Goal: Task Accomplishment & Management: Manage account settings

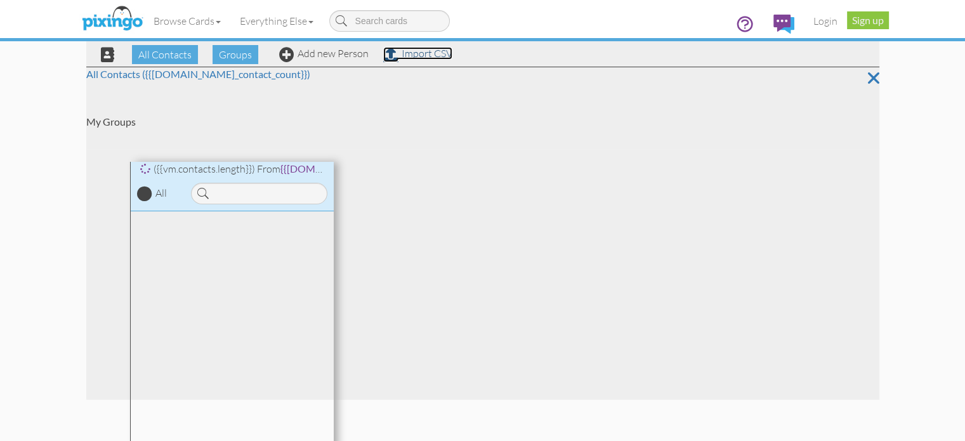
click at [383, 53] on link "Import CSV" at bounding box center [417, 53] width 69 height 13
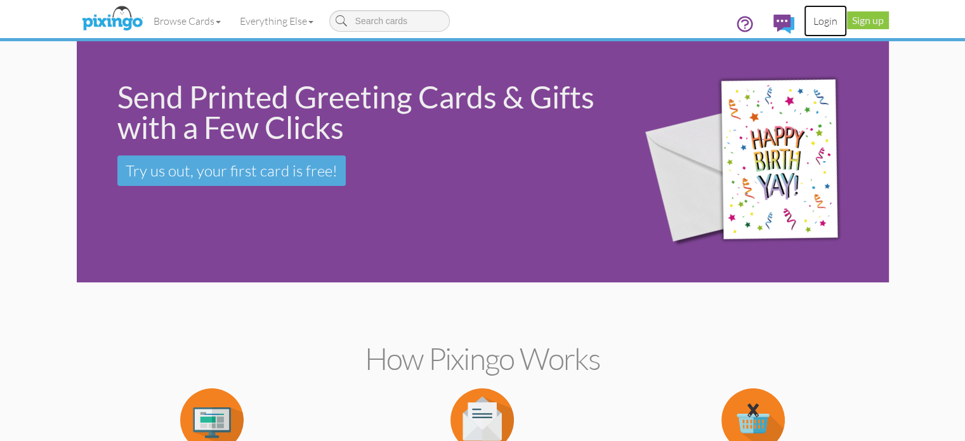
click at [847, 21] on link "Login" at bounding box center [825, 21] width 43 height 32
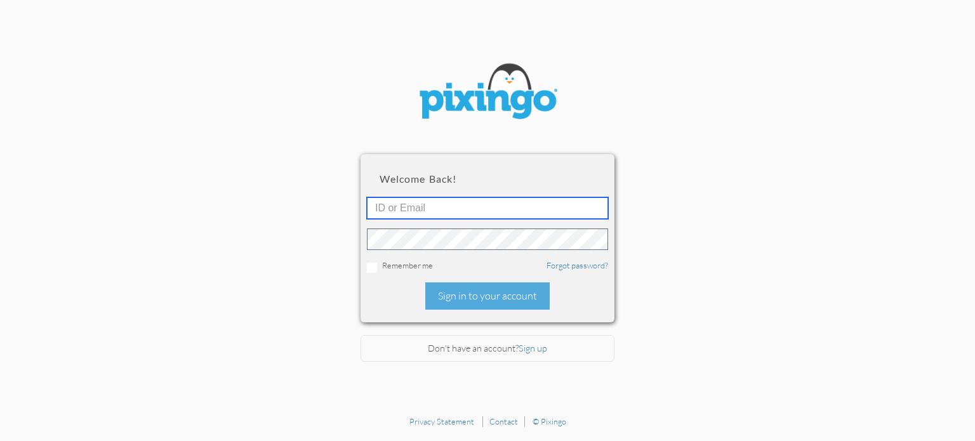
click at [437, 208] on input "text" at bounding box center [487, 208] width 241 height 22
type input "emjay@pinksandgreenstravel.com"
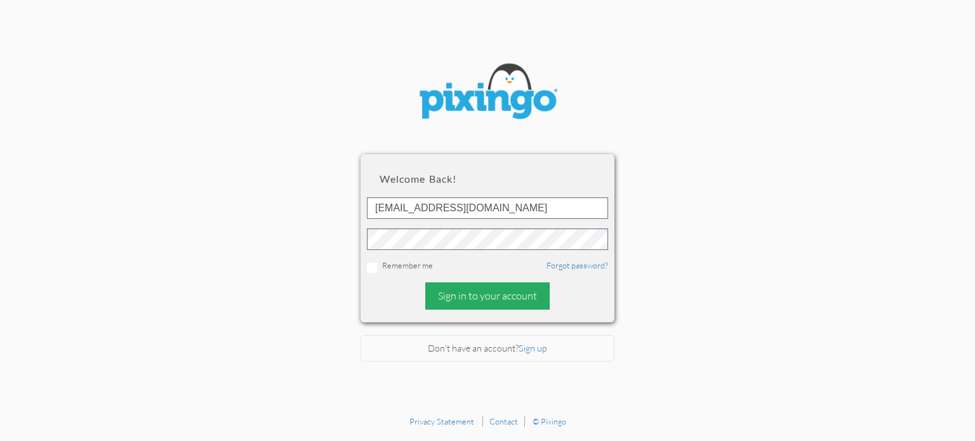
click at [474, 290] on div "Sign in to your account" at bounding box center [487, 295] width 124 height 27
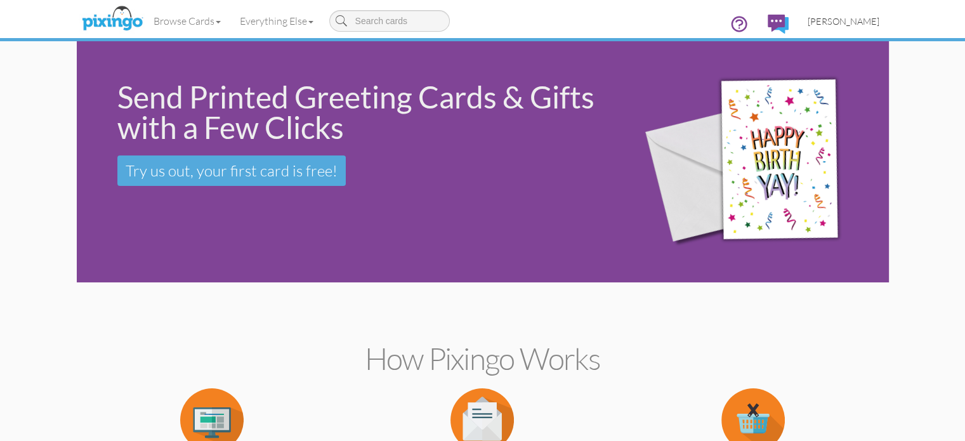
click at [880, 22] on span "[PERSON_NAME]" at bounding box center [844, 21] width 72 height 11
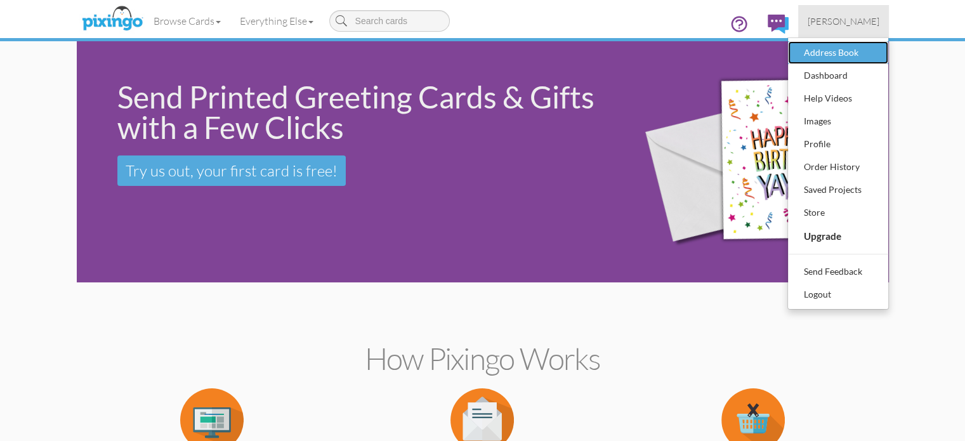
click at [876, 51] on div "Address Book" at bounding box center [838, 52] width 75 height 19
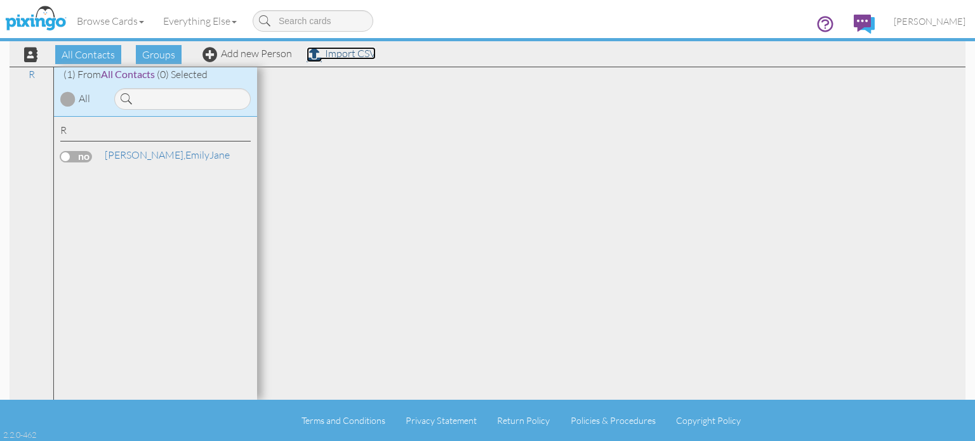
click at [353, 55] on link "Import CSV" at bounding box center [341, 53] width 69 height 13
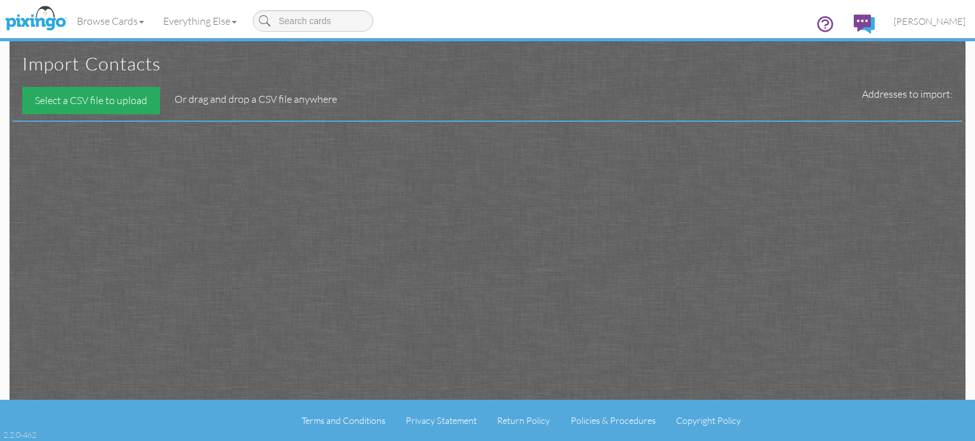
click at [129, 101] on div "Select a CSV file to upload" at bounding box center [91, 100] width 138 height 27
click at [955, 18] on span "[PERSON_NAME]" at bounding box center [930, 21] width 72 height 11
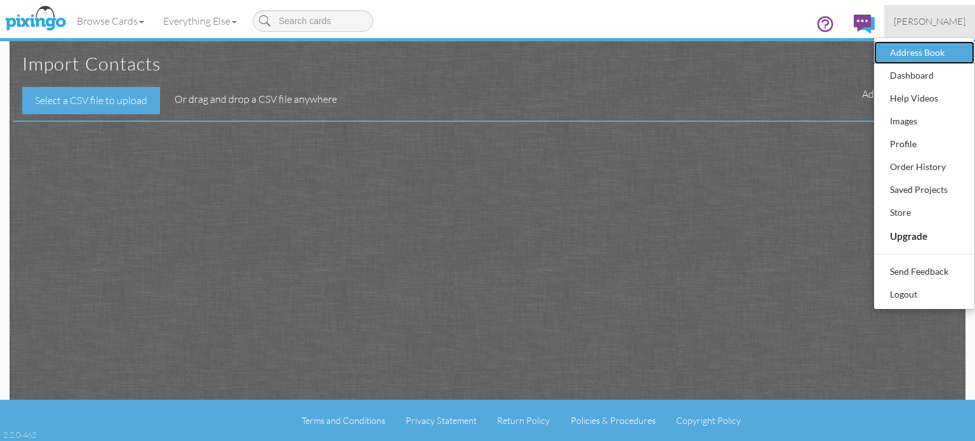
click at [926, 48] on div "Address Book" at bounding box center [924, 52] width 75 height 19
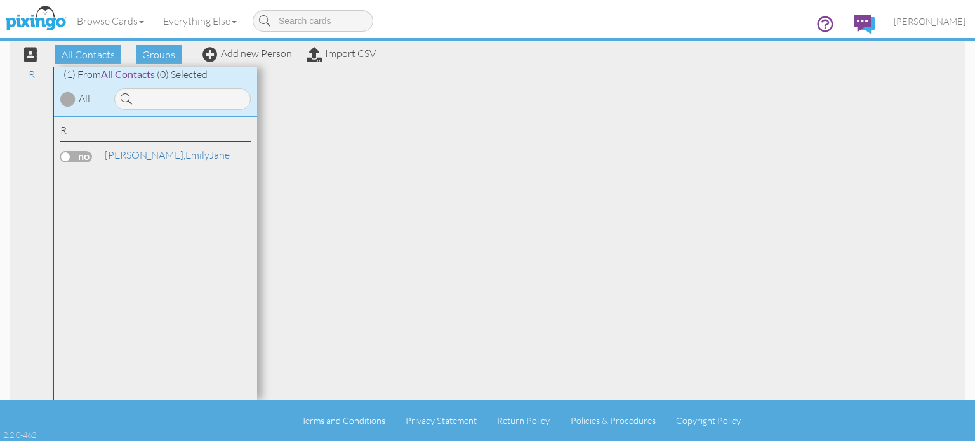
click at [249, 60] on div "All Contacts Groups Add new Person Import CSV" at bounding box center [194, 54] width 367 height 22
click at [263, 53] on link "Add new Person" at bounding box center [246, 53] width 89 height 13
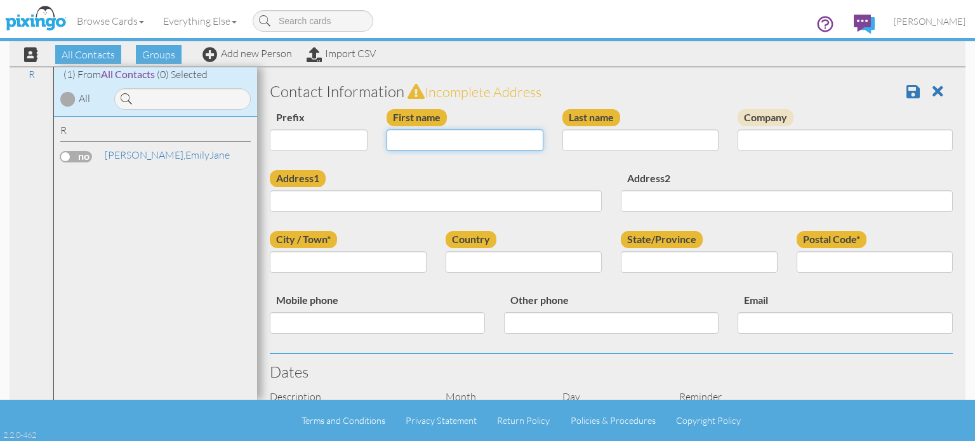
click at [503, 135] on input "First name" at bounding box center [465, 140] width 157 height 22
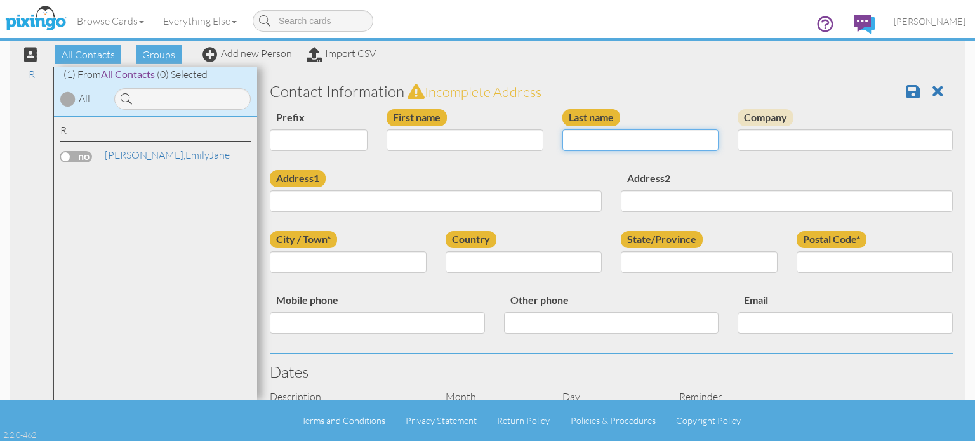
click at [574, 136] on input "Last name" at bounding box center [640, 140] width 157 height 22
click at [336, 53] on link "Import CSV" at bounding box center [341, 53] width 69 height 13
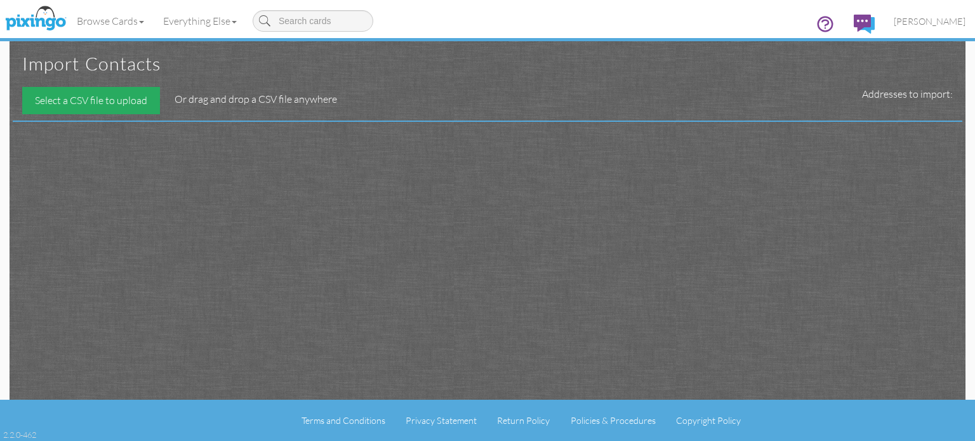
click at [122, 108] on div "Select a CSV file to upload" at bounding box center [91, 100] width 138 height 27
type input "C:\fakepath\Address Upload.csv"
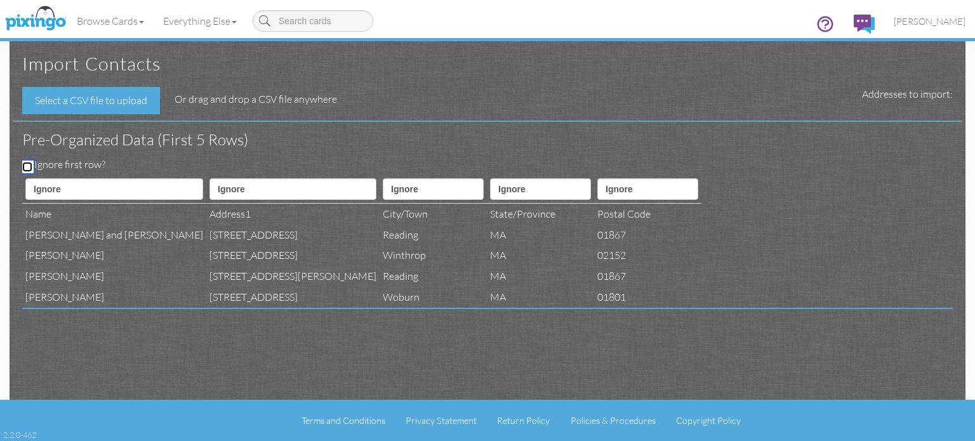
click at [27, 164] on input "Ignore first row?" at bounding box center [27, 167] width 10 height 10
checkbox input "true"
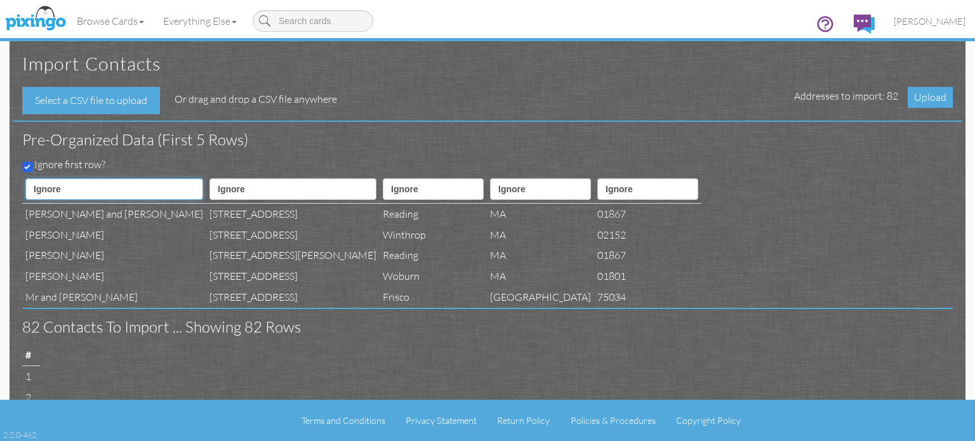
click at [149, 187] on select "Ignore ---------- First name Last name ---------- Address 1 Address 2 City Stat…" at bounding box center [114, 189] width 178 height 22
select select "object:1583"
click at [25, 178] on select "Ignore ---------- First name Last name ---------- Address 1 Address 2 City Stat…" at bounding box center [114, 189] width 178 height 22
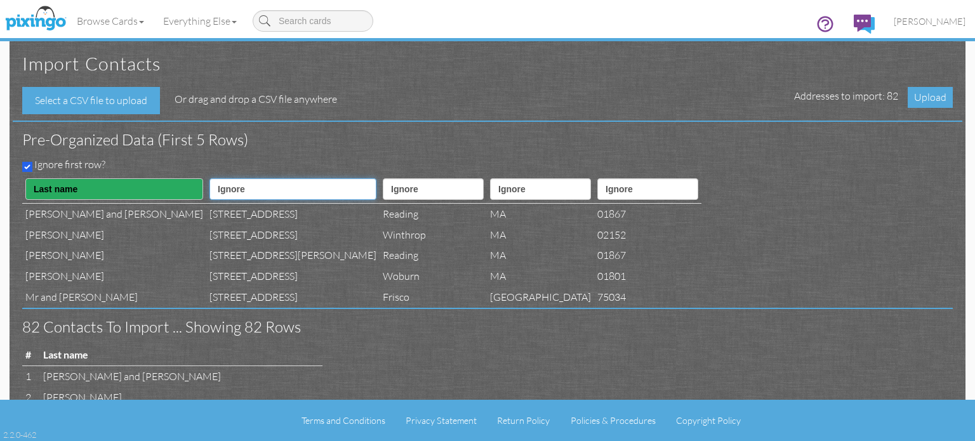
click at [260, 189] on select "Ignore ---------- First name Last name ---------- Address 1 Address 2 City Stat…" at bounding box center [292, 189] width 167 height 22
select select "object:1585"
click at [209, 178] on select "Ignore ---------- First name Last name ---------- Address 1 Address 2 City Stat…" at bounding box center [292, 189] width 167 height 22
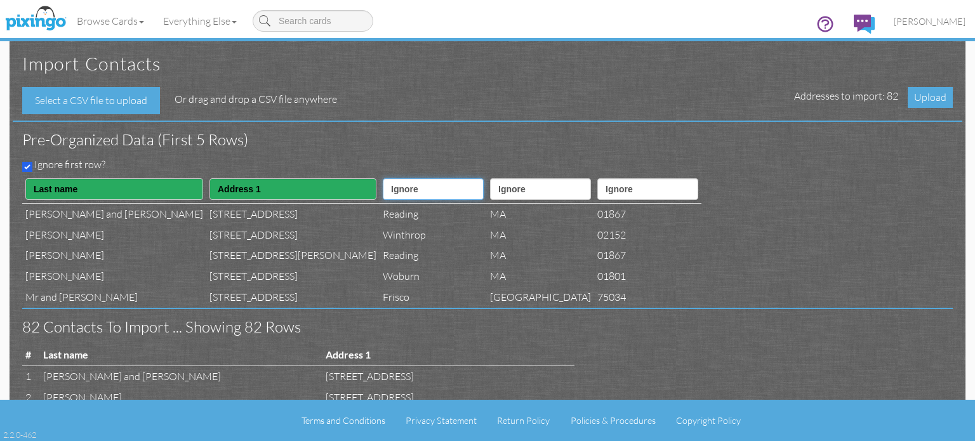
click at [383, 190] on select "Ignore ---------- First name Last name ---------- Address 1 Address 2 City Stat…" at bounding box center [433, 189] width 101 height 22
select select "object:1587"
click at [383, 178] on select "Ignore ---------- First name Last name ---------- Address 1 Address 2 City Stat…" at bounding box center [433, 189] width 101 height 22
click at [490, 197] on select "Ignore ---------- First name Last name ---------- Address 1 Address 2 City Stat…" at bounding box center [540, 189] width 101 height 22
select select "object:1588"
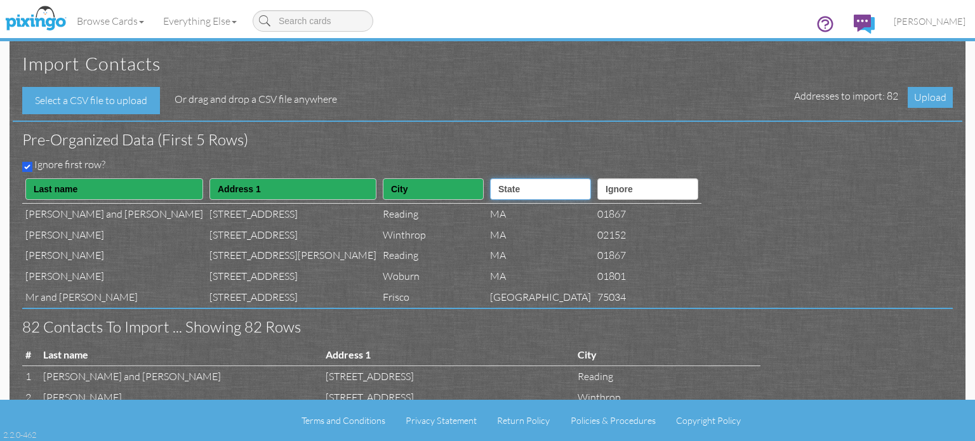
click at [490, 178] on select "Ignore ---------- First name Last name ---------- Address 1 Address 2 City Stat…" at bounding box center [540, 189] width 101 height 22
click at [597, 191] on select "Ignore ---------- First name Last name ---------- Address 1 Address 2 City Stat…" at bounding box center [647, 189] width 101 height 22
select select "object:1589"
click at [597, 178] on select "Ignore ---------- First name Last name ---------- Address 1 Address 2 City Stat…" at bounding box center [647, 189] width 101 height 22
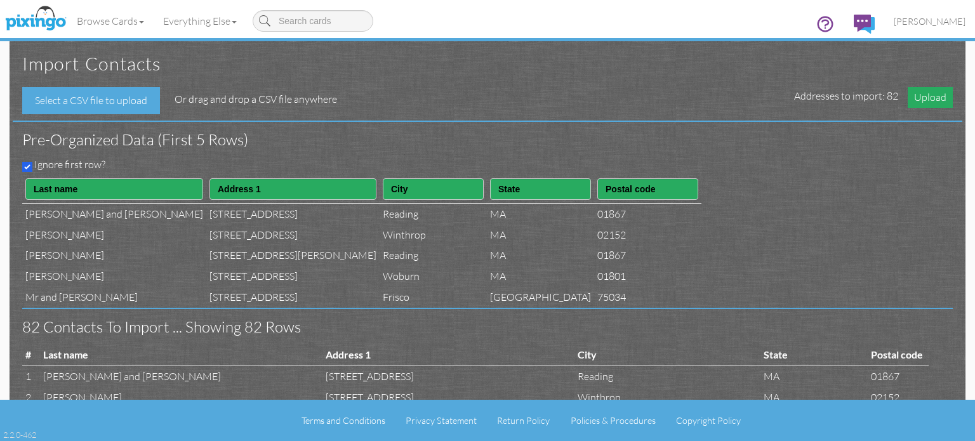
click at [931, 95] on span "Upload" at bounding box center [930, 97] width 45 height 21
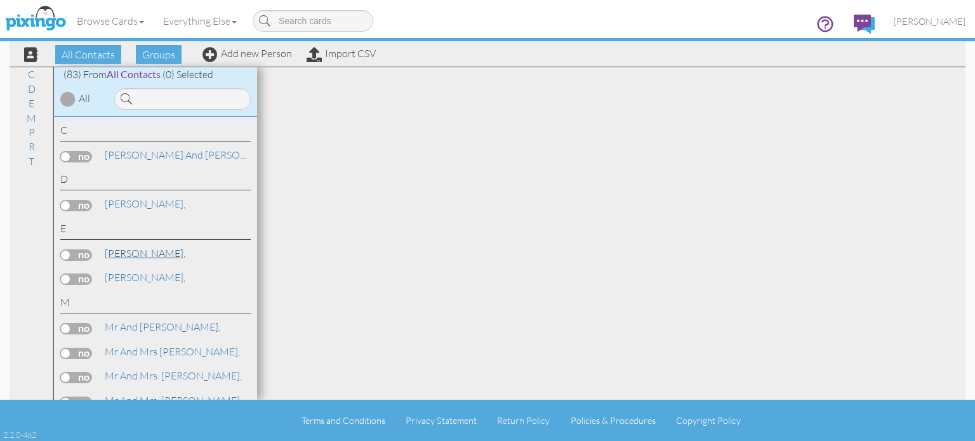
click at [156, 258] on span "EmilyJane Rizzo," at bounding box center [145, 253] width 81 height 13
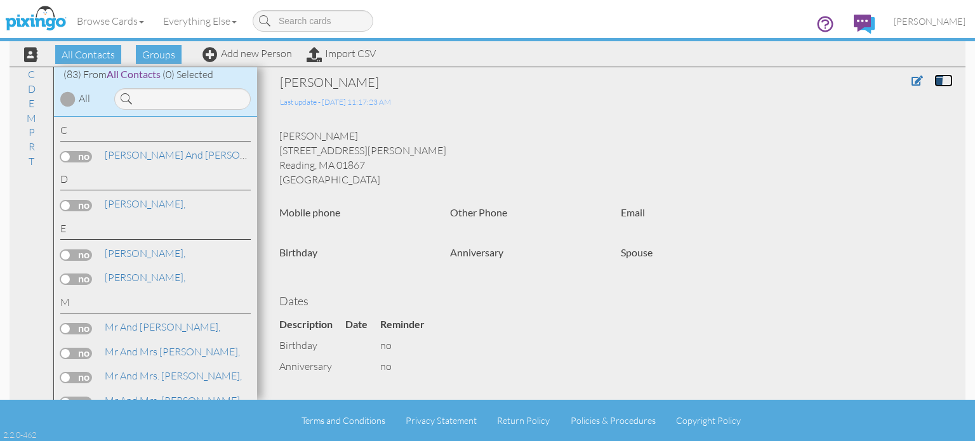
click at [938, 83] on link at bounding box center [943, 80] width 18 height 13
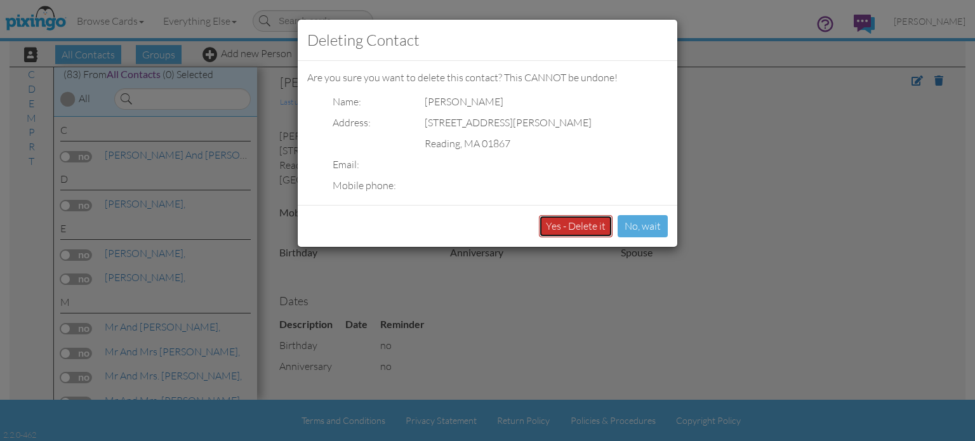
click at [578, 231] on button "Yes - Delete it" at bounding box center [576, 226] width 74 height 22
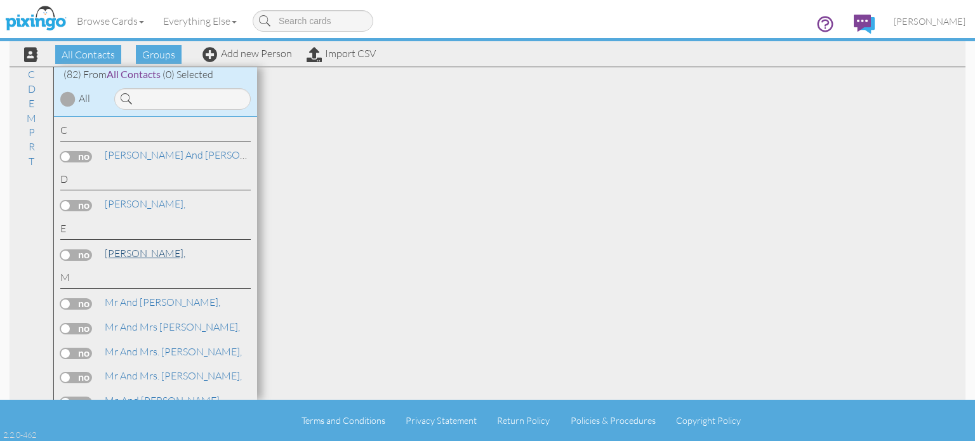
click at [157, 253] on span "[PERSON_NAME]," at bounding box center [145, 253] width 81 height 13
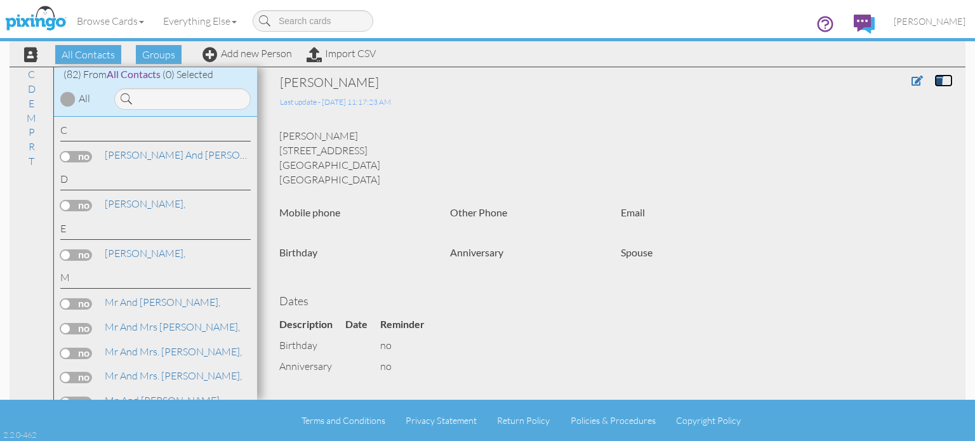
click at [934, 81] on link at bounding box center [943, 80] width 18 height 13
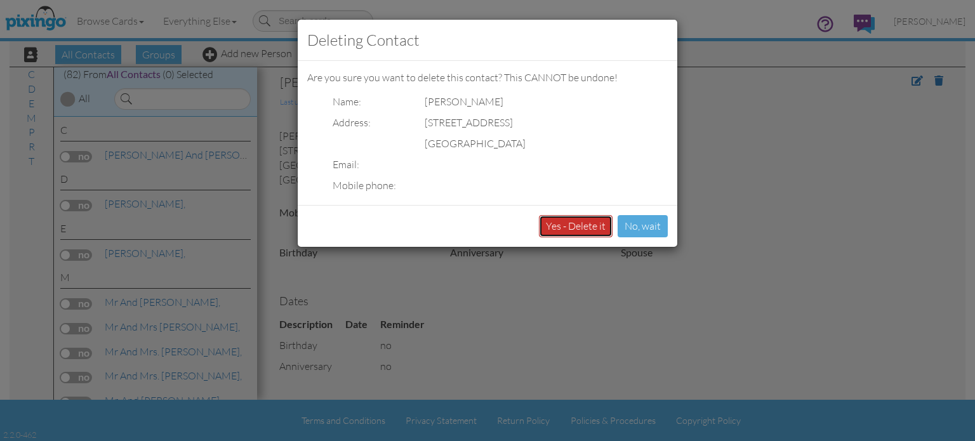
click at [586, 228] on button "Yes - Delete it" at bounding box center [576, 226] width 74 height 22
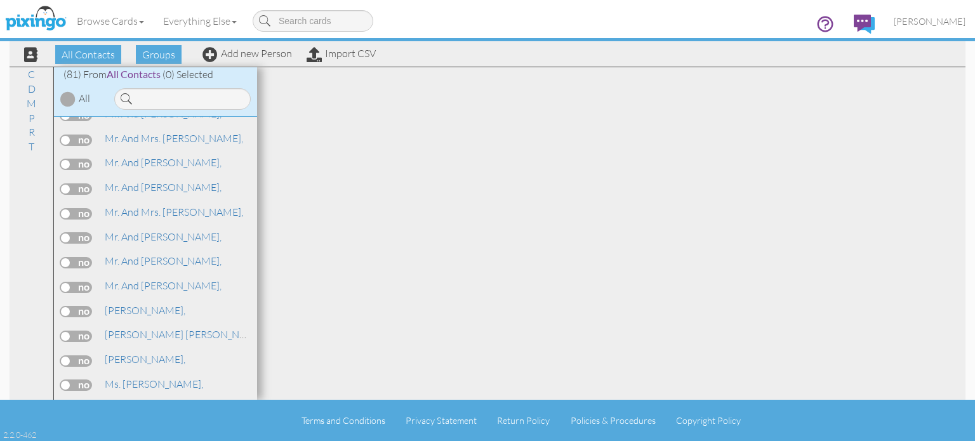
scroll to position [592, 0]
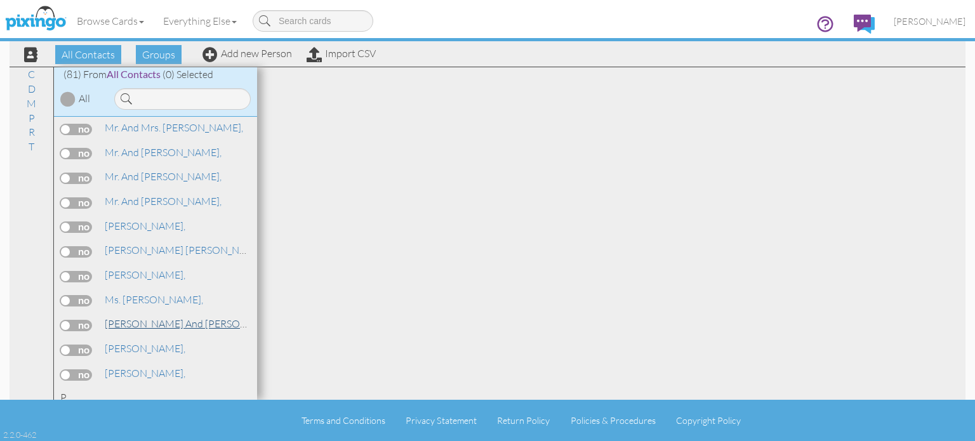
click at [149, 317] on span "[PERSON_NAME] and [PERSON_NAME]," at bounding box center [195, 323] width 181 height 13
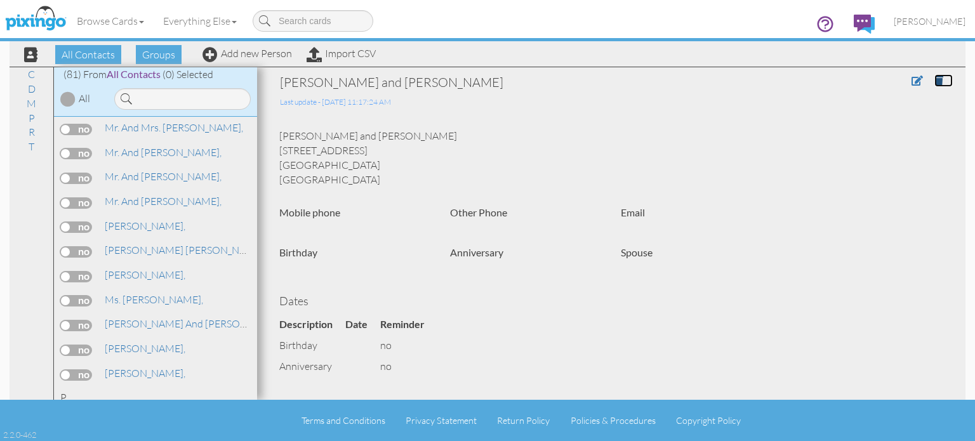
click at [934, 83] on link at bounding box center [943, 80] width 18 height 13
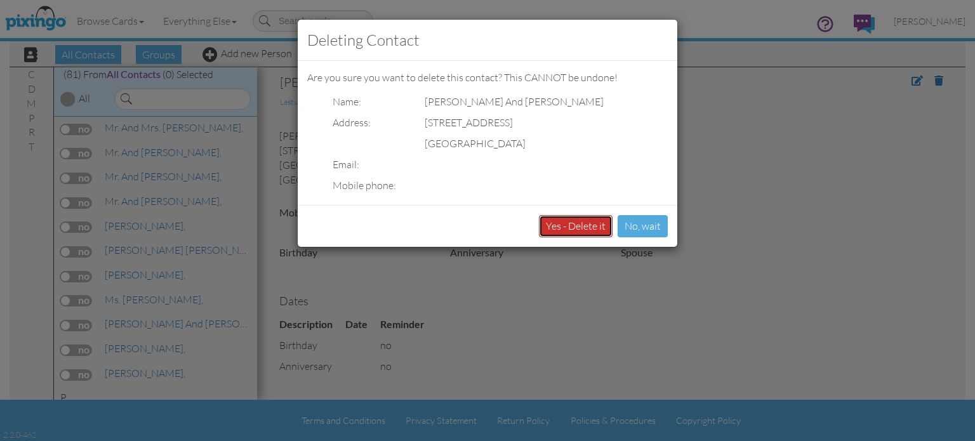
click at [585, 222] on button "Yes - Delete it" at bounding box center [576, 226] width 74 height 22
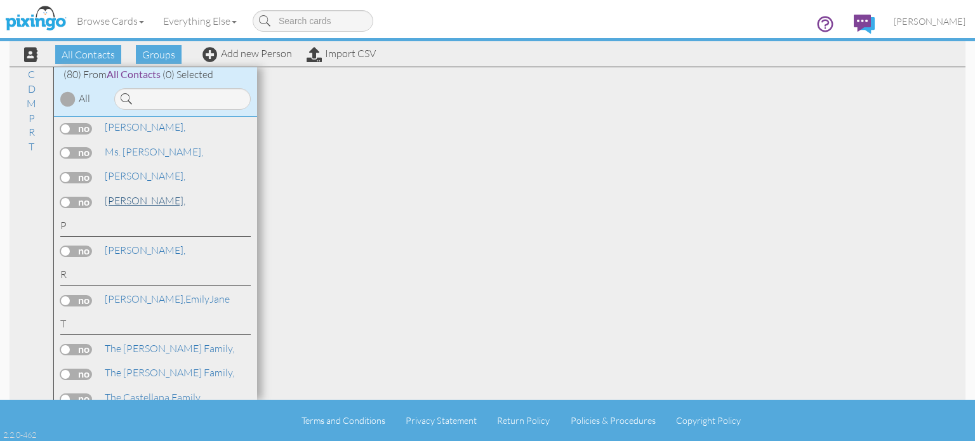
scroll to position [762, 0]
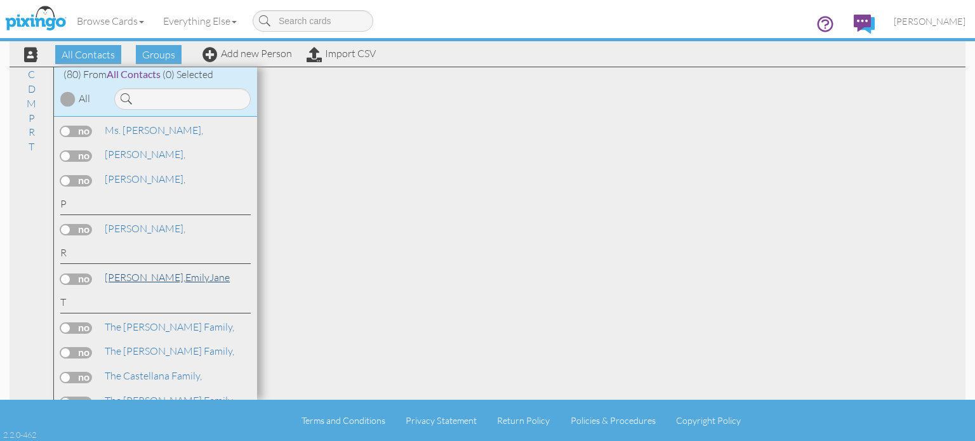
click at [147, 270] on link "Rizzo, EmilyJane" at bounding box center [167, 277] width 128 height 15
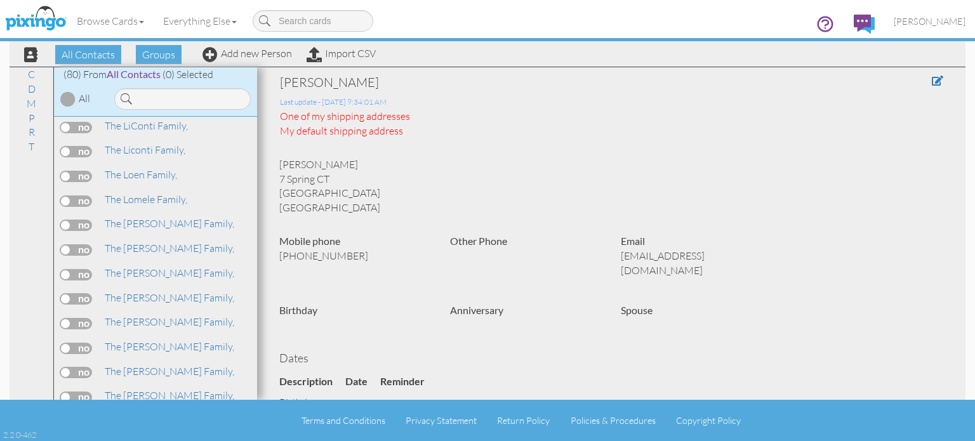
scroll to position [1523, 0]
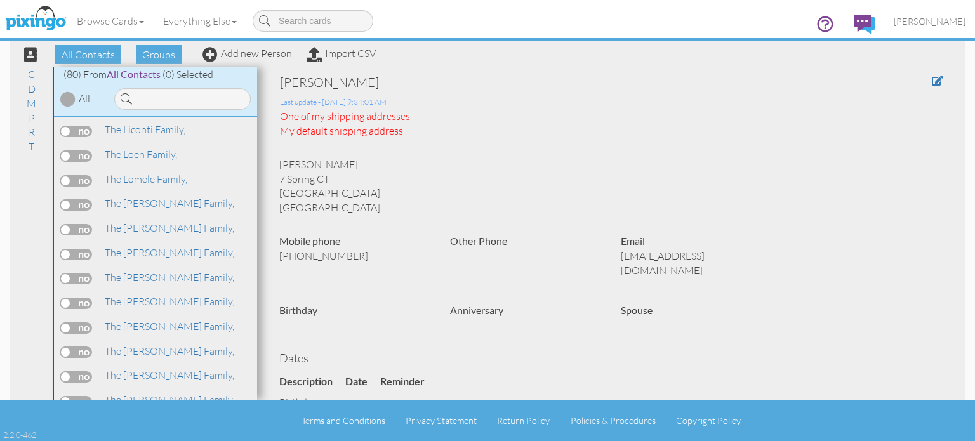
click at [160, 295] on div "The [PERSON_NAME] Family," at bounding box center [155, 304] width 190 height 18
click at [172, 295] on span "The [PERSON_NAME] Family," at bounding box center [169, 301] width 129 height 13
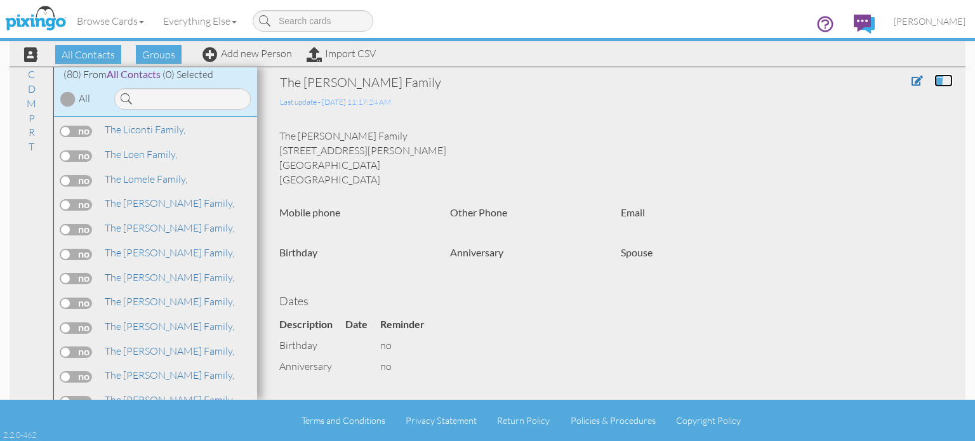
click at [934, 83] on span at bounding box center [938, 81] width 9 height 10
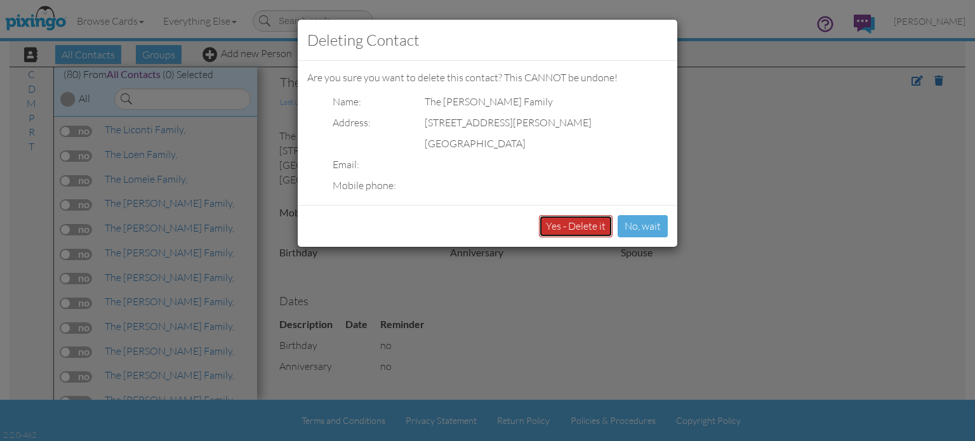
click at [571, 225] on button "Yes - Delete it" at bounding box center [576, 226] width 74 height 22
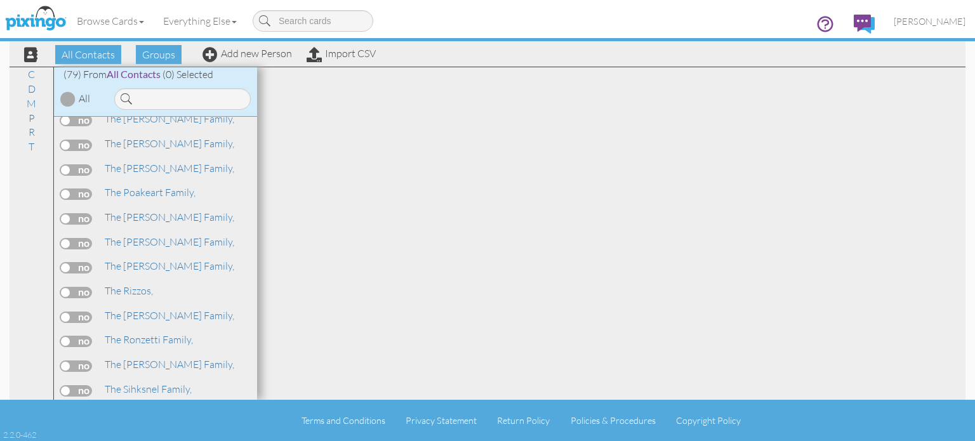
scroll to position [1780, 0]
click at [165, 211] on span "The [PERSON_NAME] Family," at bounding box center [169, 217] width 129 height 13
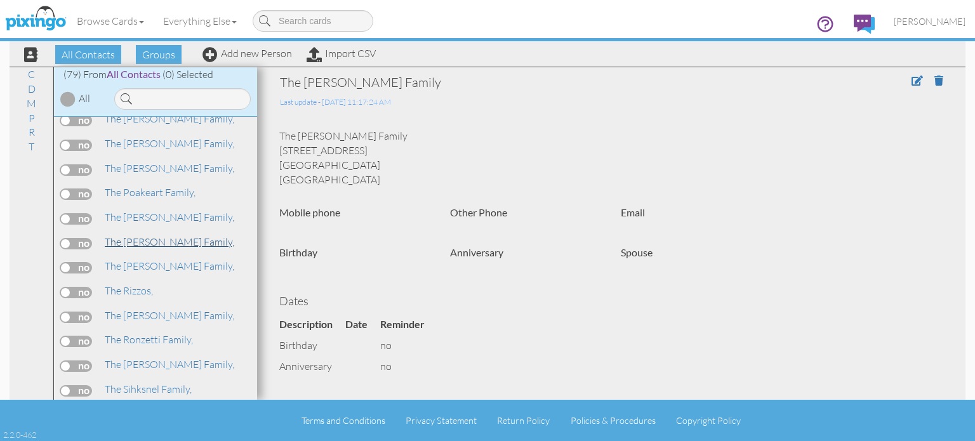
click at [164, 235] on span "The [PERSON_NAME] Family," at bounding box center [169, 241] width 129 height 13
click at [937, 82] on link at bounding box center [943, 80] width 18 height 13
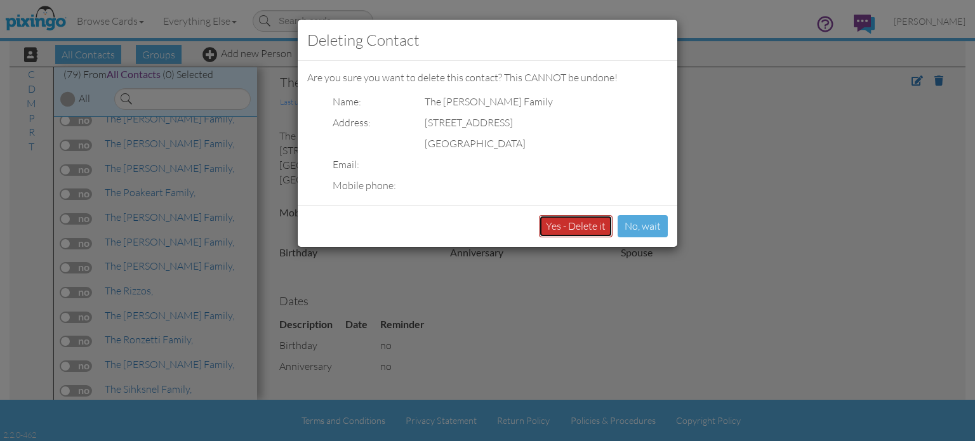
click at [571, 223] on button "Yes - Delete it" at bounding box center [576, 226] width 74 height 22
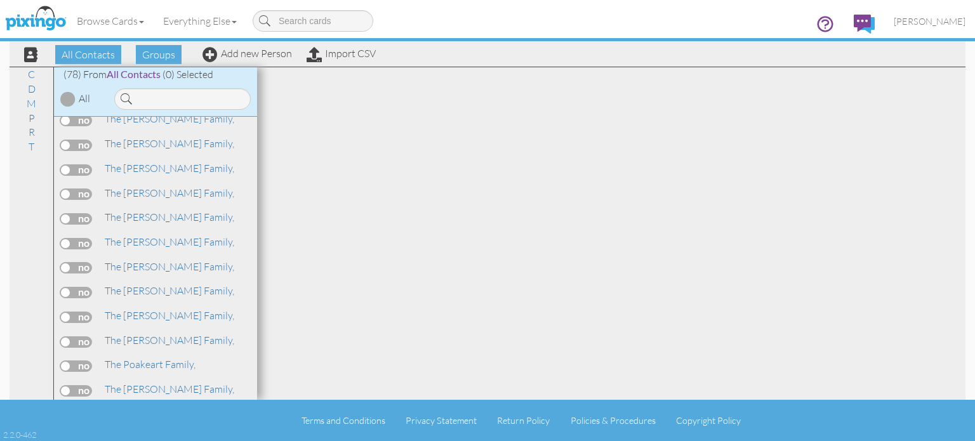
scroll to position [1756, 0]
click at [142, 260] on span "The [PERSON_NAME] Family," at bounding box center [169, 266] width 129 height 13
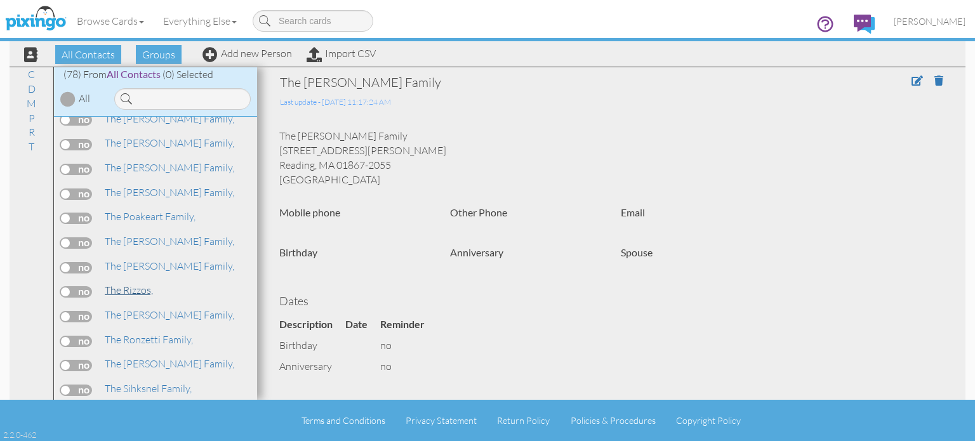
click at [135, 284] on span "The Rizzos," at bounding box center [129, 290] width 48 height 13
click at [934, 83] on span at bounding box center [938, 81] width 9 height 10
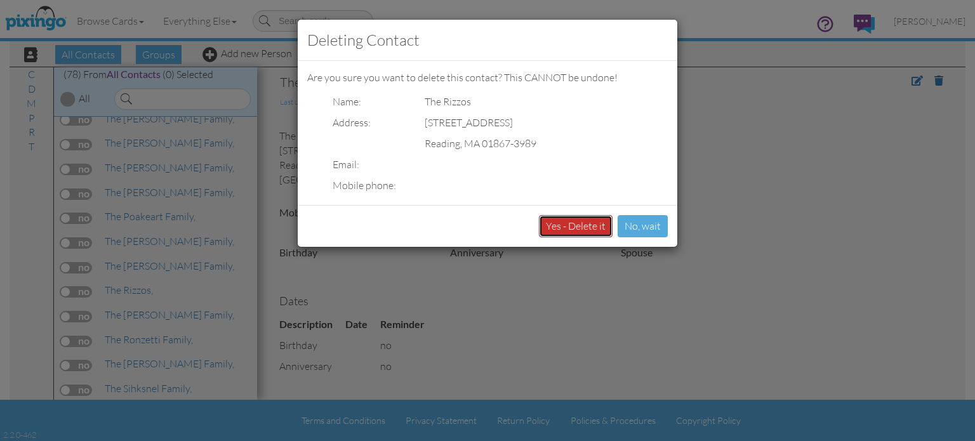
click at [586, 227] on button "Yes - Delete it" at bounding box center [576, 226] width 74 height 22
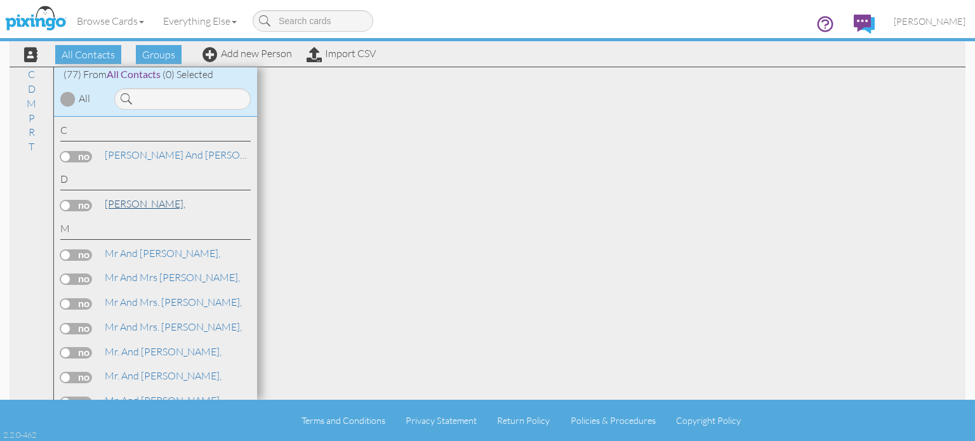
click at [171, 208] on span "[PERSON_NAME]," at bounding box center [145, 203] width 81 height 13
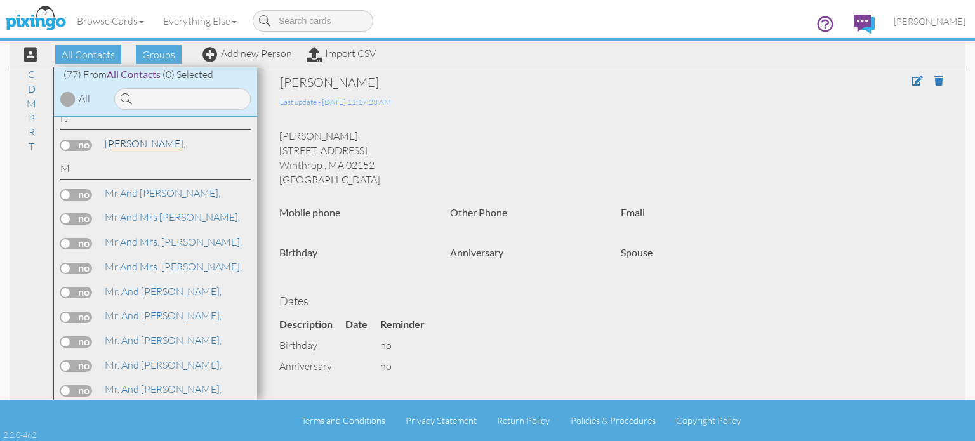
scroll to position [84, 0]
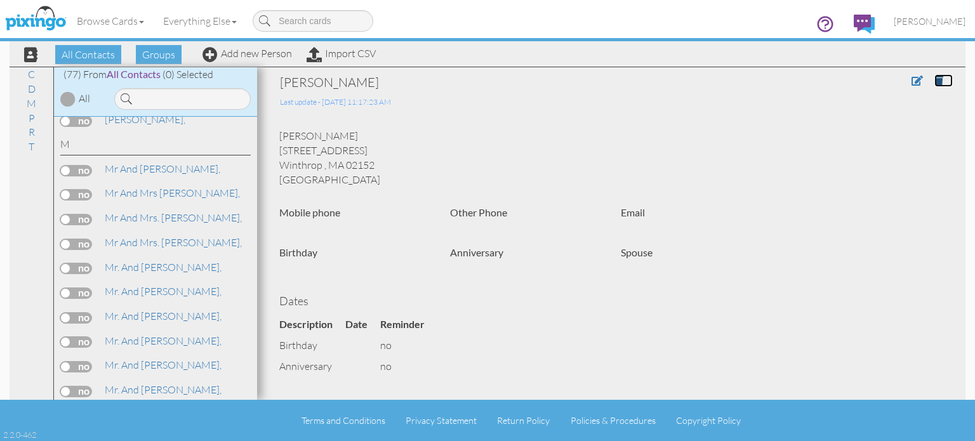
click at [936, 81] on link at bounding box center [943, 80] width 18 height 13
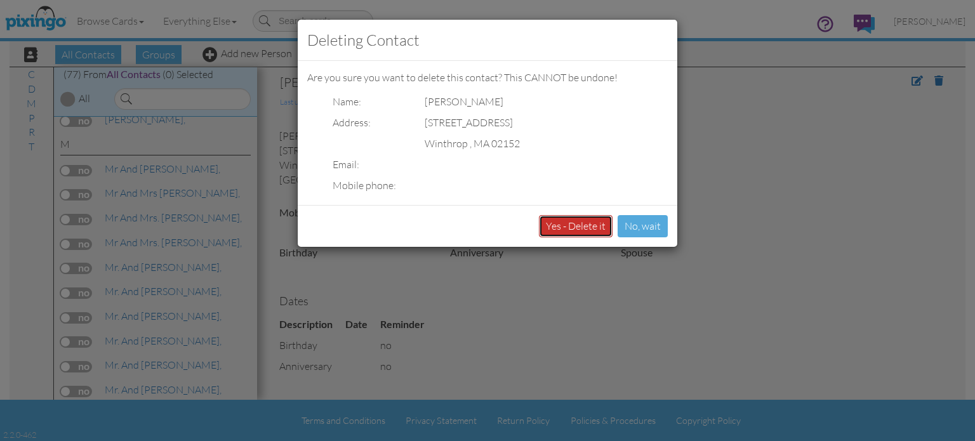
click at [588, 225] on button "Yes - Delete it" at bounding box center [576, 226] width 74 height 22
